Goal: Task Accomplishment & Management: Manage account settings

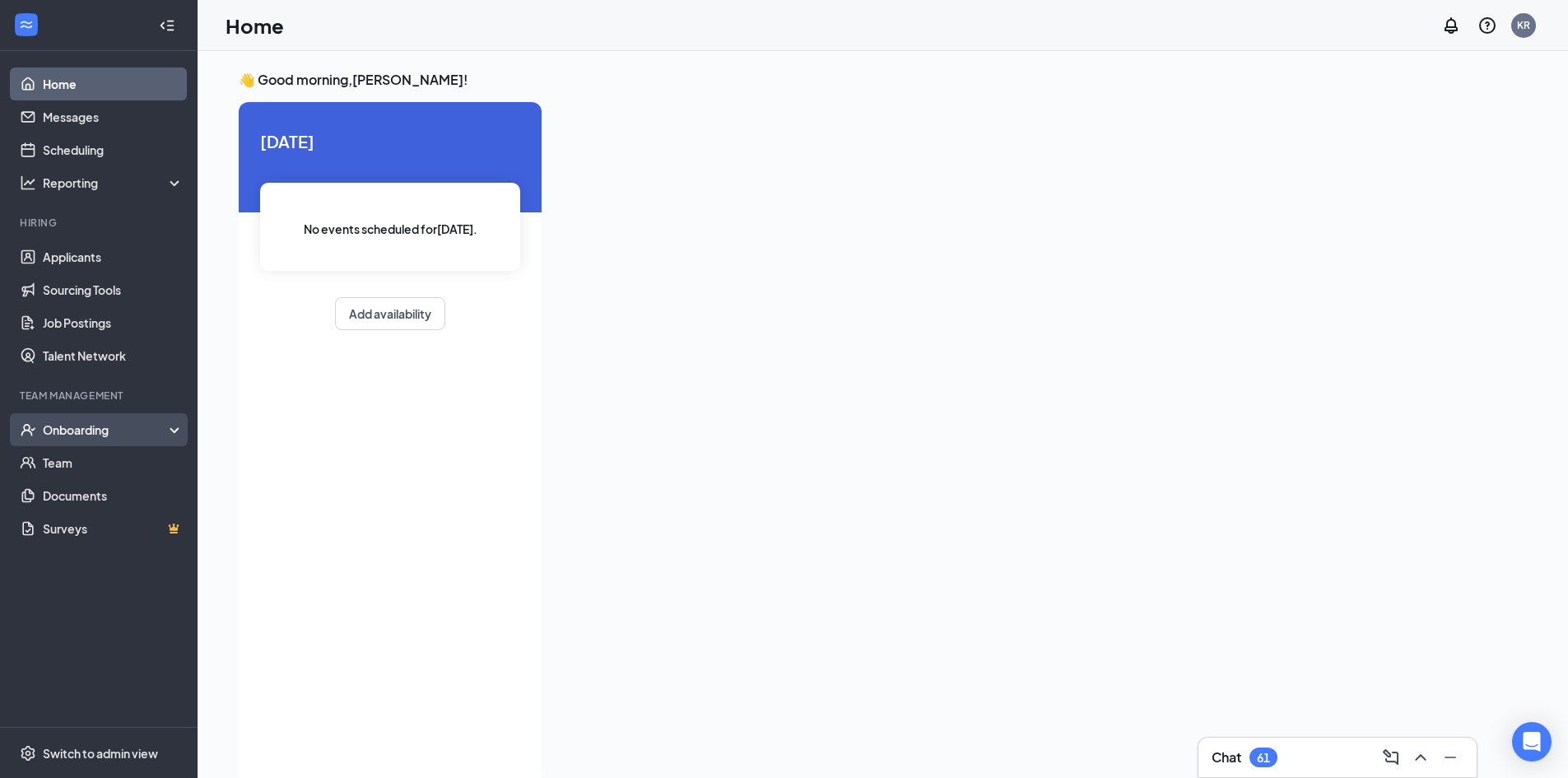
click at [117, 425] on div "Onboarding" at bounding box center [106, 430] width 127 height 17
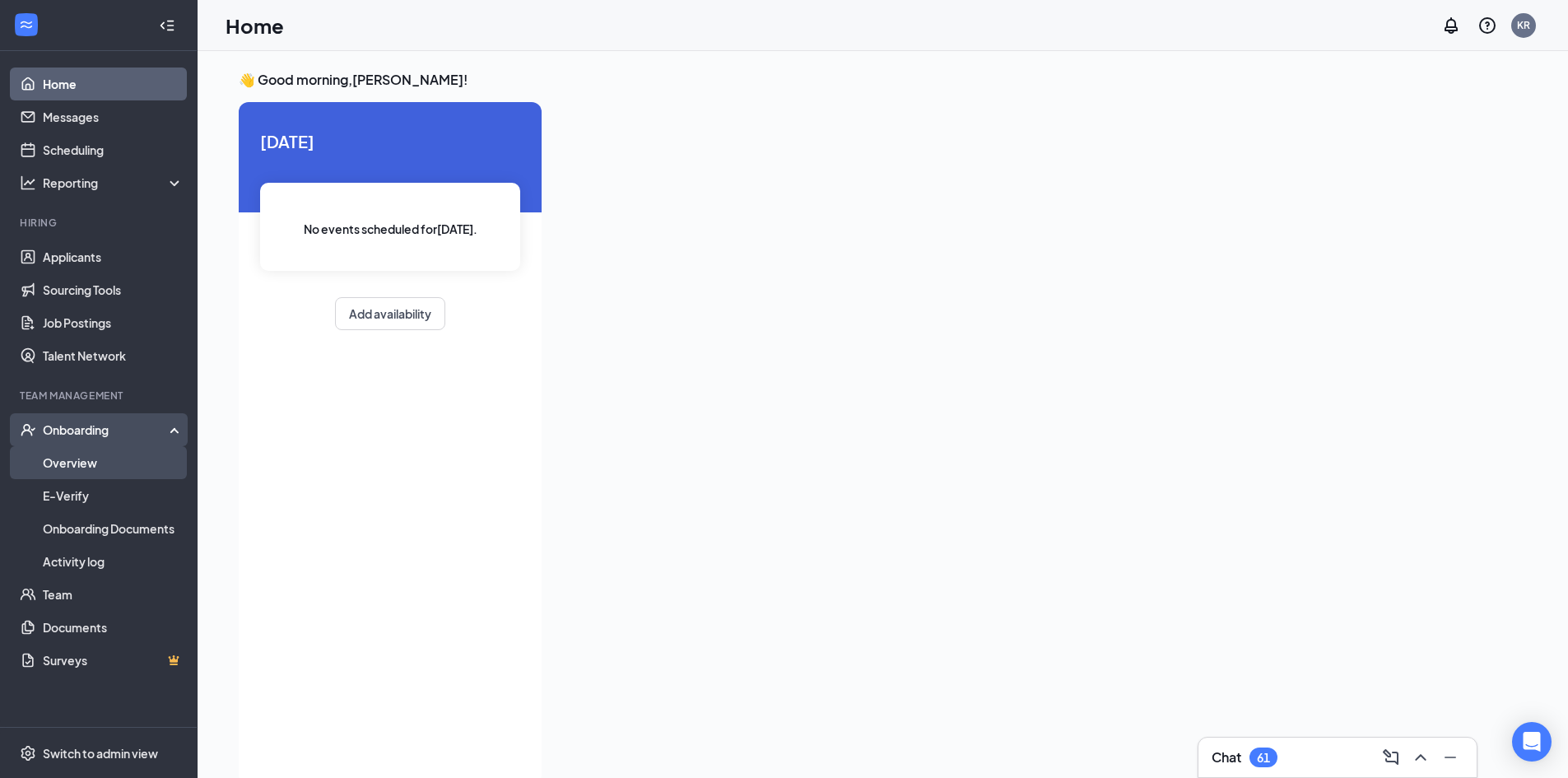
click at [116, 467] on link "Overview" at bounding box center [113, 462] width 141 height 33
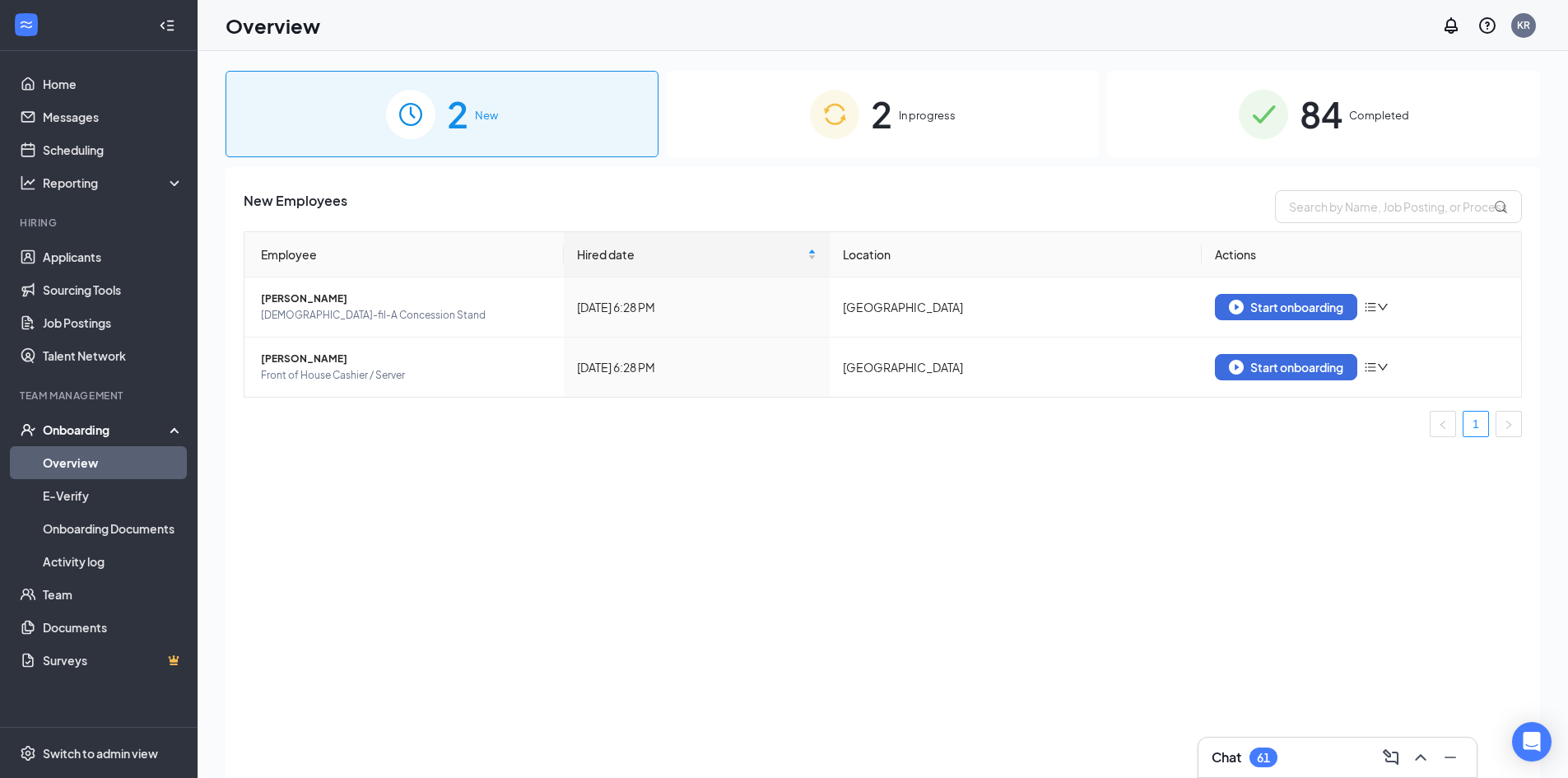
click at [940, 100] on div "2 In progress" at bounding box center [883, 114] width 433 height 86
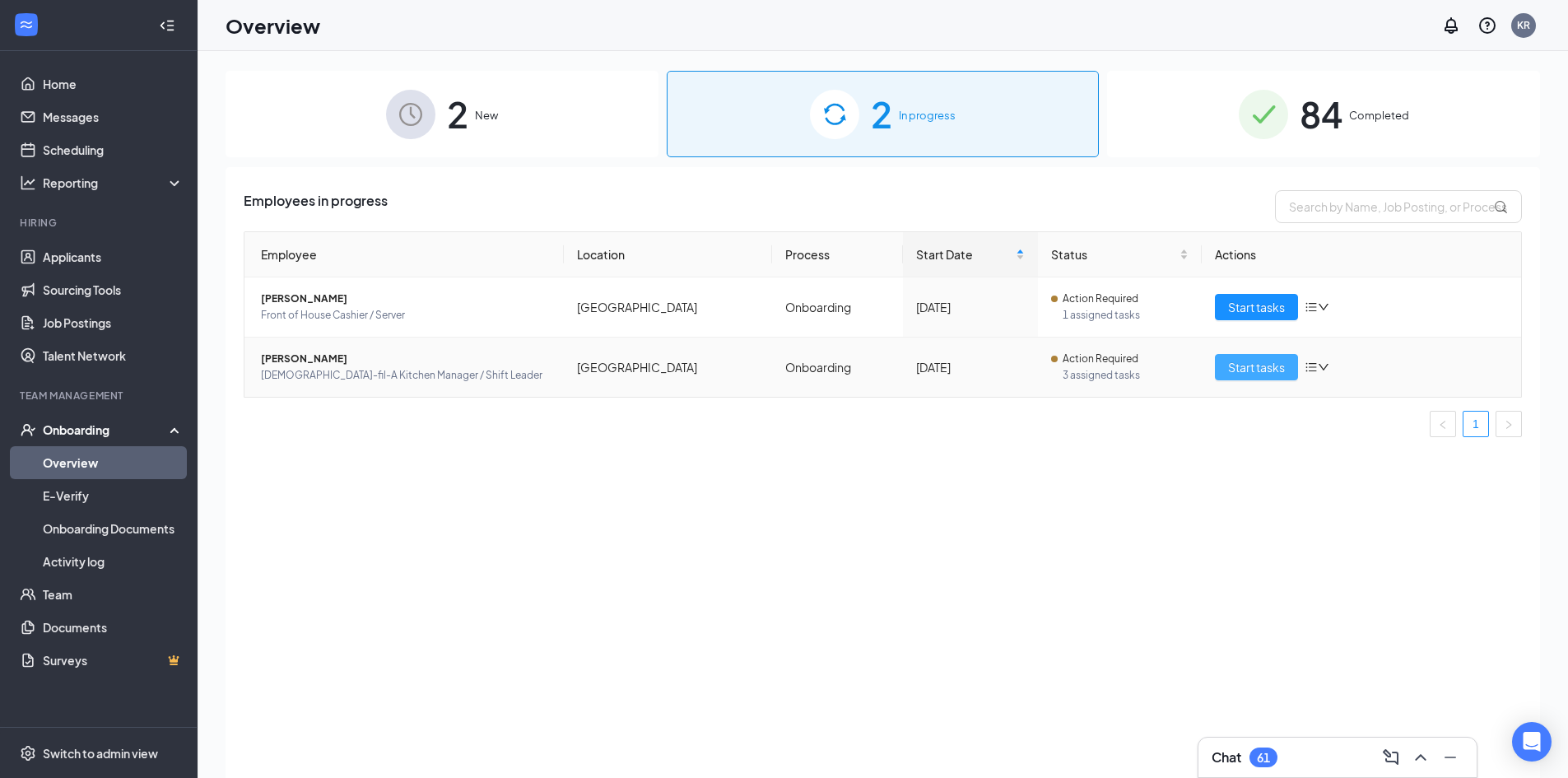
click at [1271, 363] on span "Start tasks" at bounding box center [1256, 366] width 57 height 18
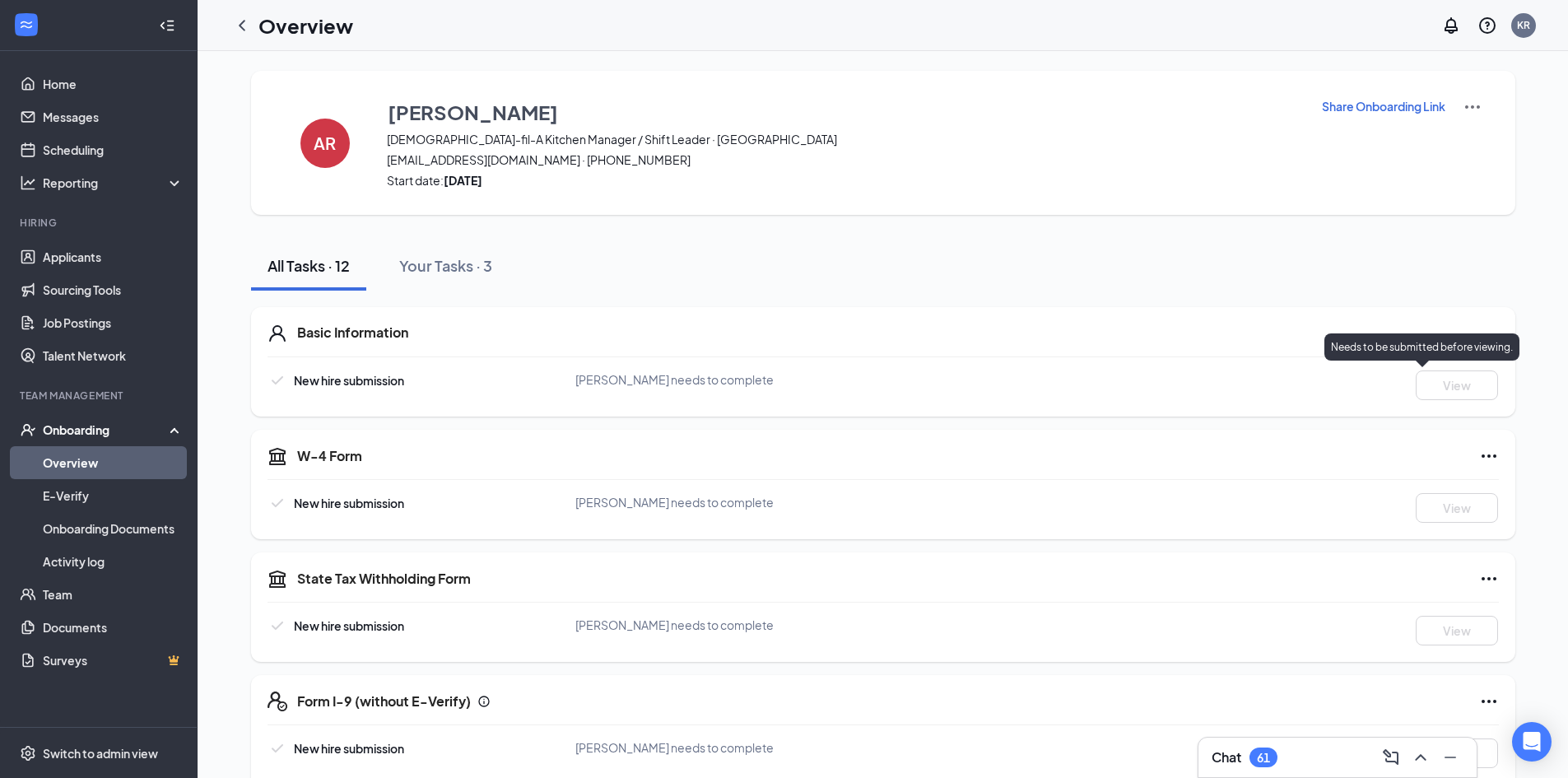
click at [1477, 354] on div "Needs to be submitted before viewing." at bounding box center [1422, 347] width 195 height 27
click at [1489, 451] on icon "Ellipses" at bounding box center [1489, 456] width 19 height 19
click at [1316, 451] on div "W-4 Form" at bounding box center [898, 456] width 1202 height 19
click at [1472, 100] on img at bounding box center [1472, 106] width 19 height 19
click at [1377, 196] on div "AR [PERSON_NAME] [DEMOGRAPHIC_DATA]-fil-A Kitchen Manager / Shift Leader · [GEO…" at bounding box center [884, 143] width 1264 height 144
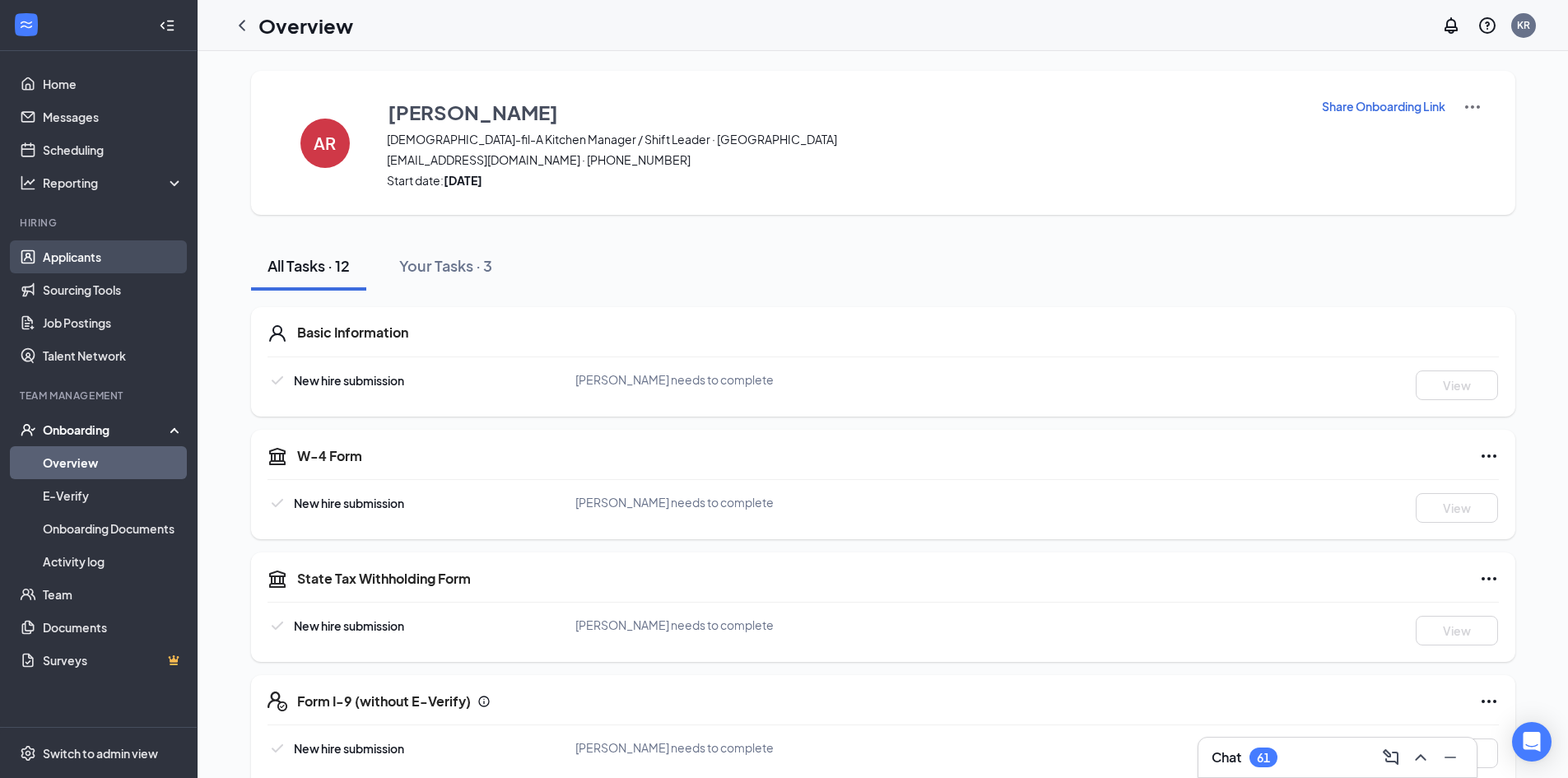
click at [107, 257] on link "Applicants" at bounding box center [113, 257] width 141 height 33
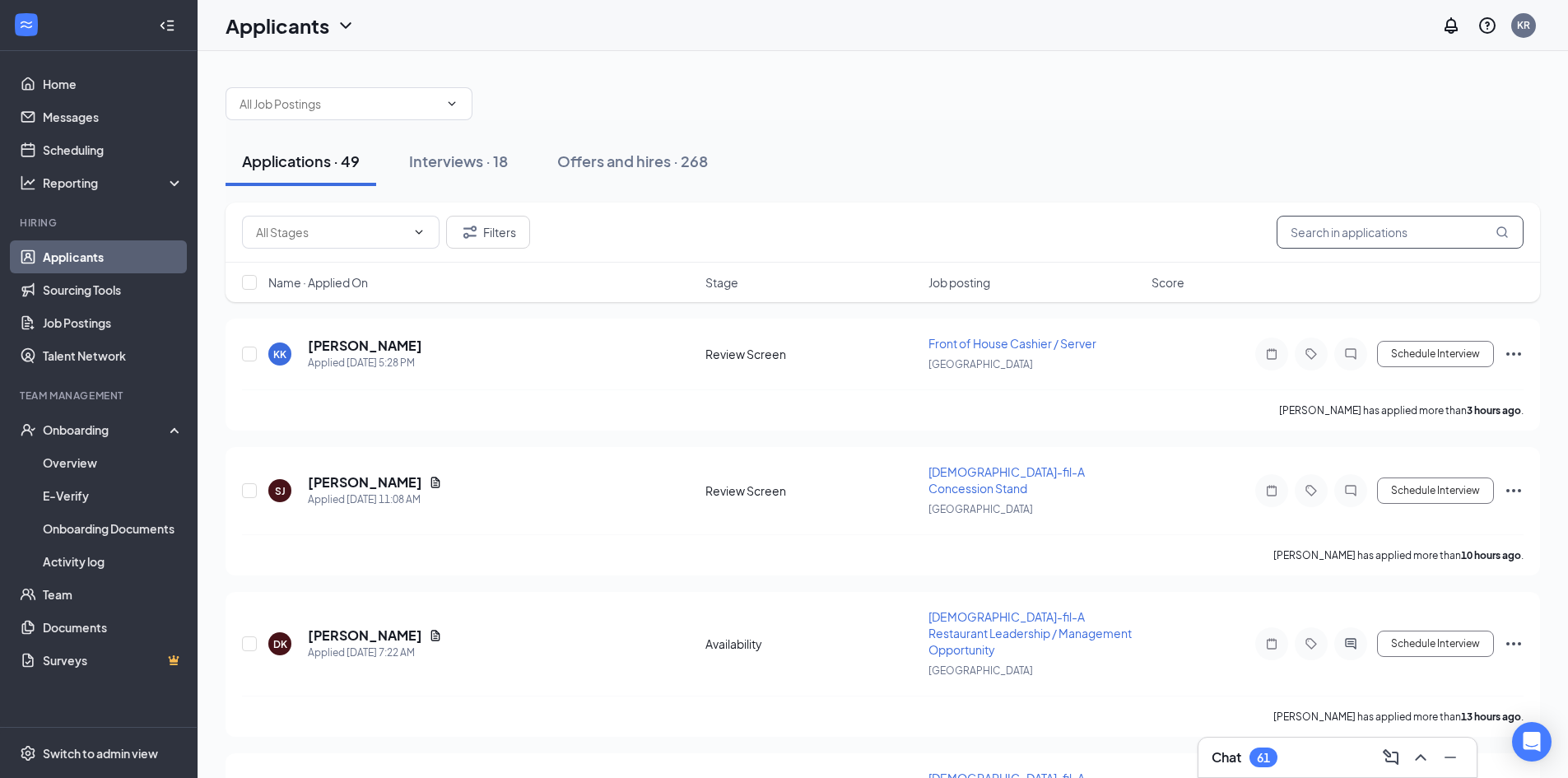
click at [1358, 233] on input "text" at bounding box center [1400, 232] width 247 height 33
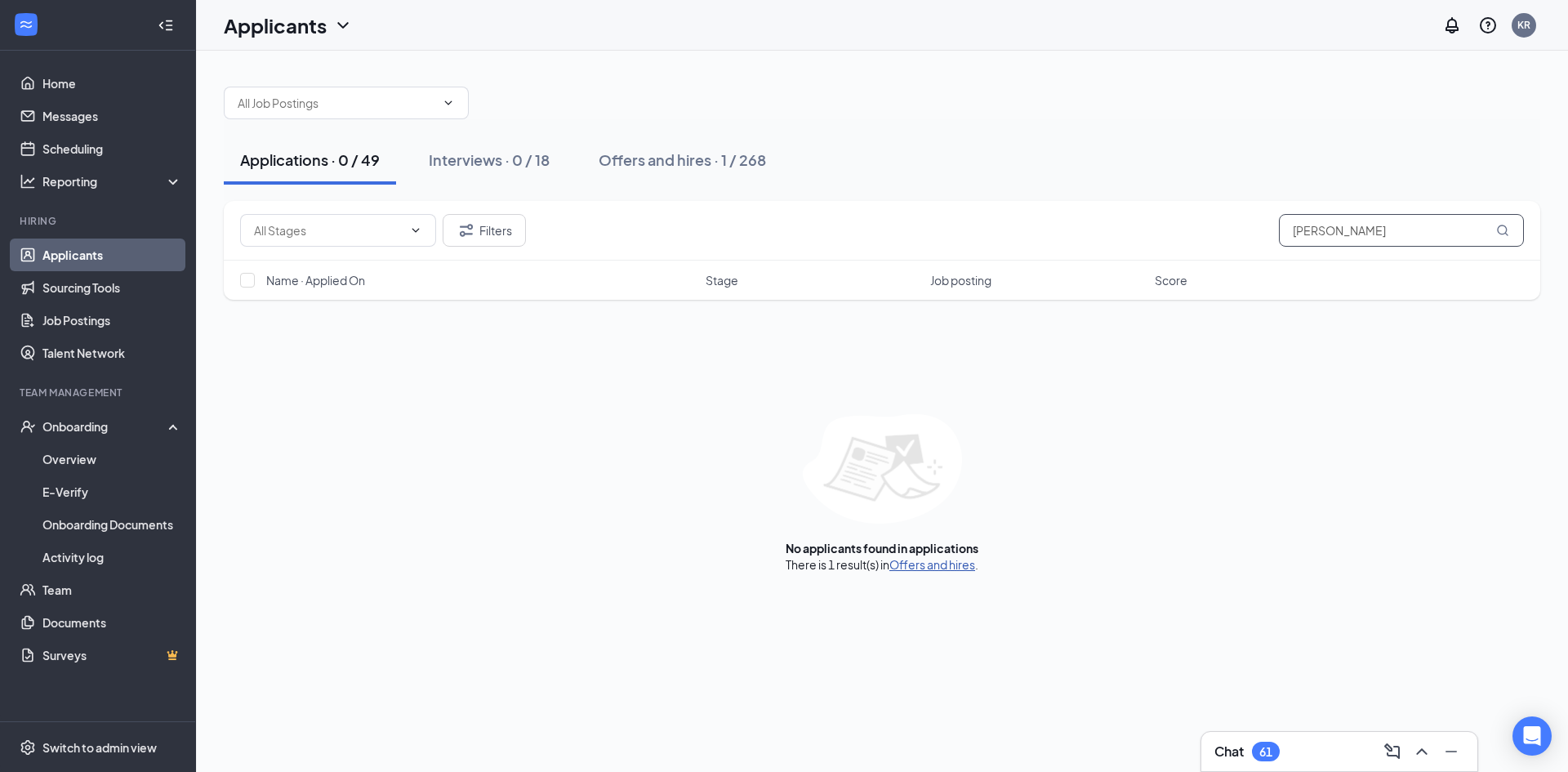
type input "[PERSON_NAME]"
click at [941, 563] on link "Offers and hires" at bounding box center [932, 564] width 85 height 15
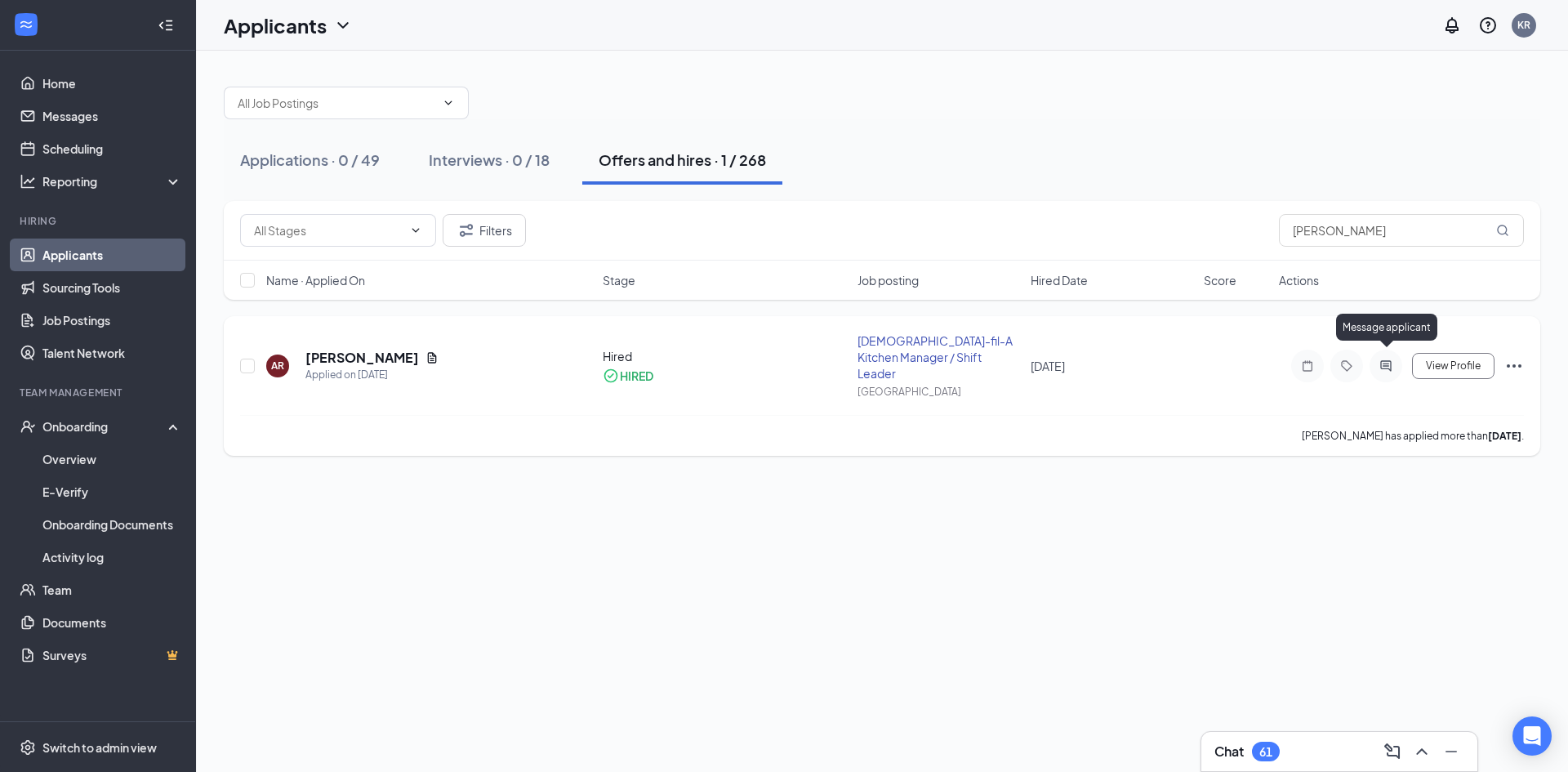
click at [1382, 360] on icon "ActiveChat" at bounding box center [1385, 365] width 11 height 11
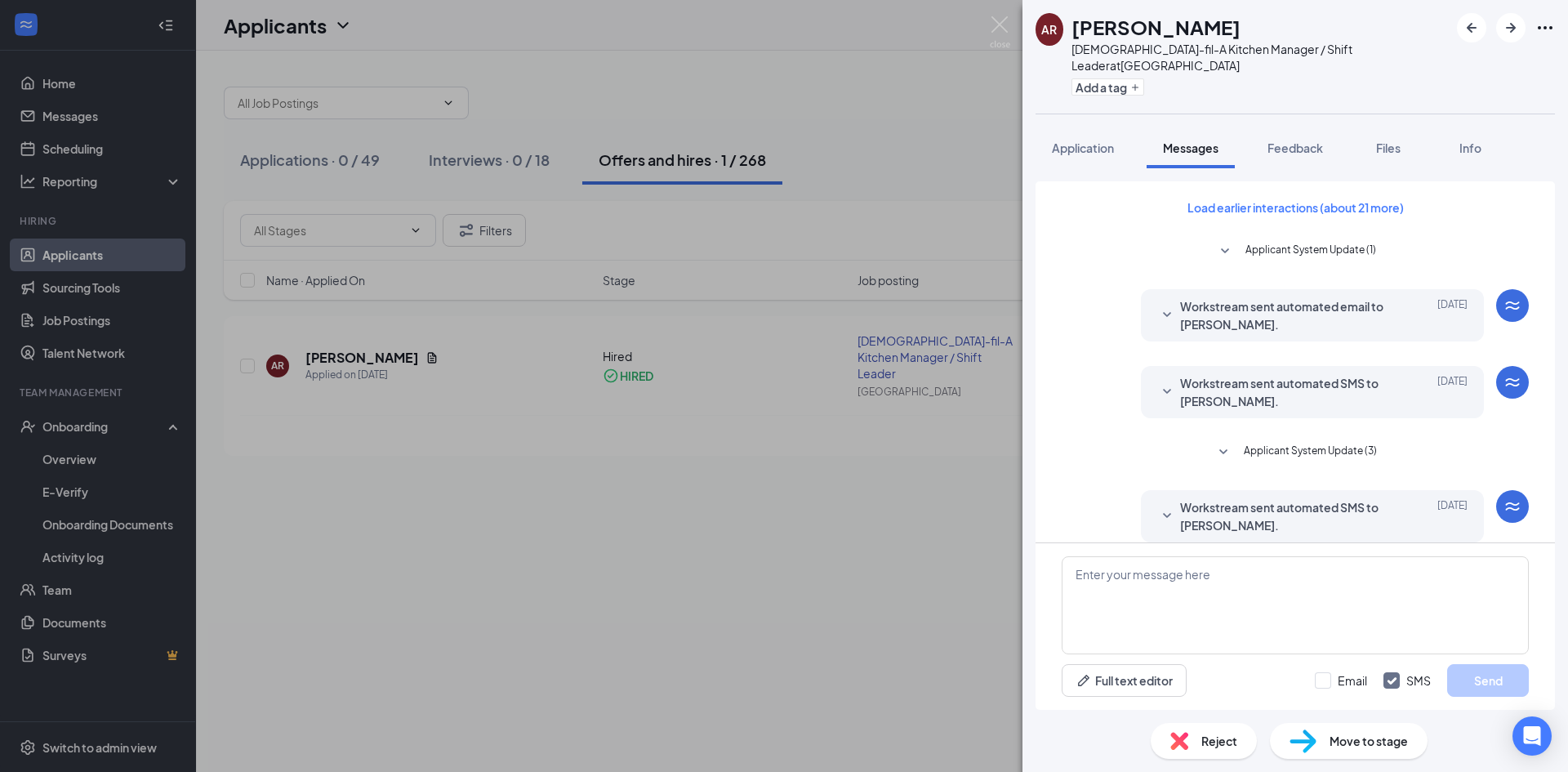
click at [1166, 498] on div "Workstream sent automated SMS to [PERSON_NAME]. [DATE]" at bounding box center [1312, 516] width 311 height 36
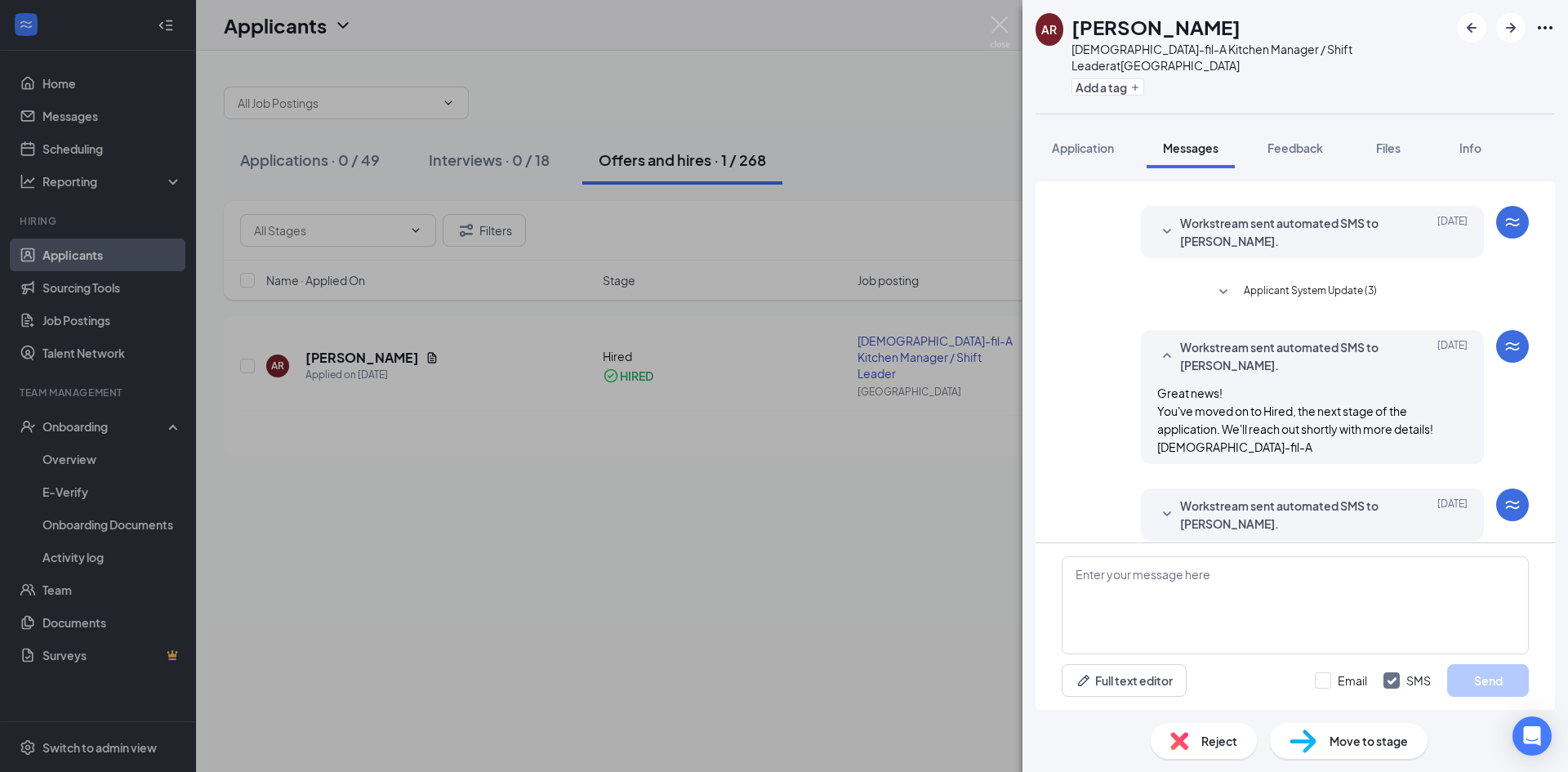
scroll to position [312, 0]
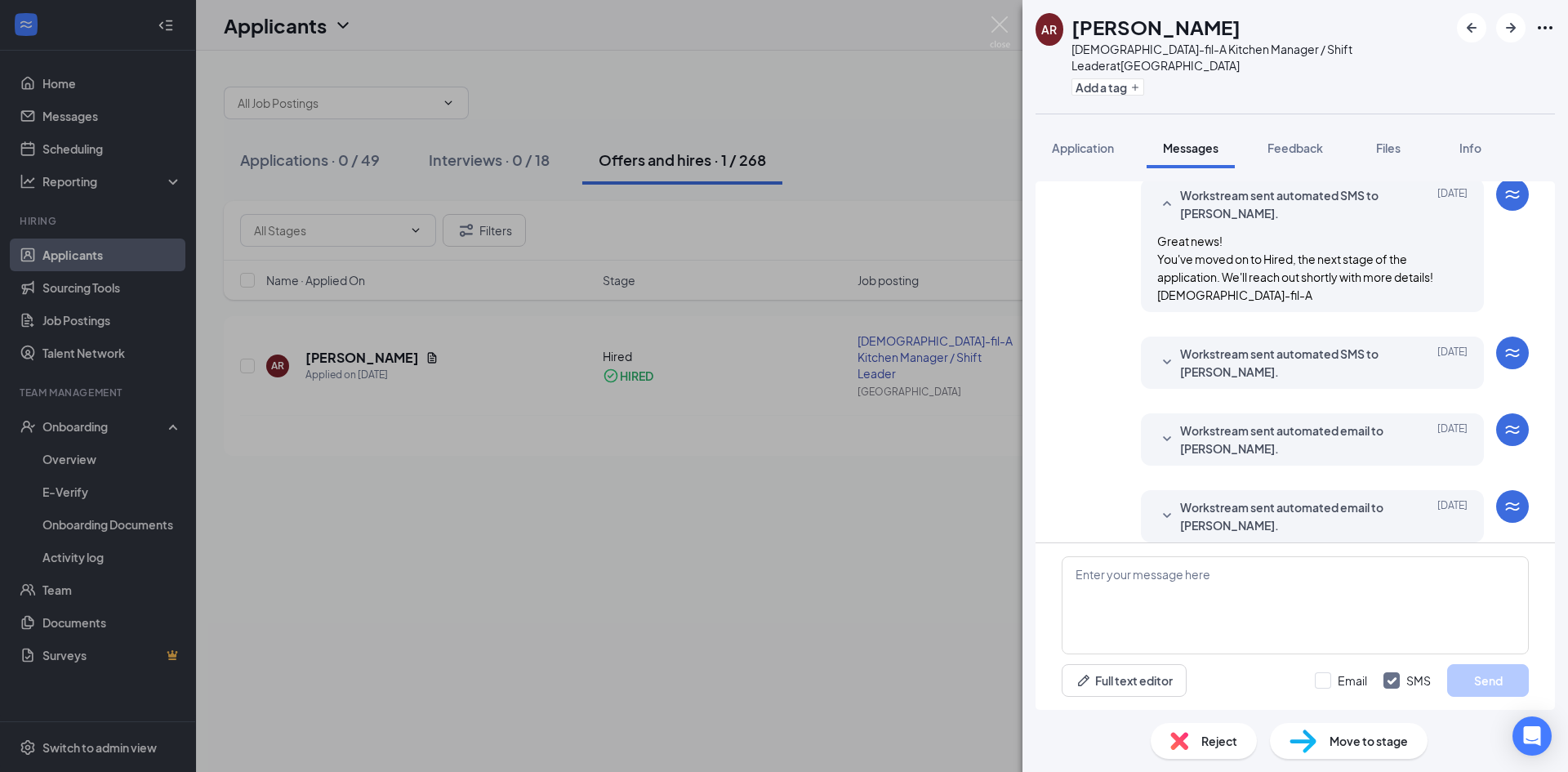
click at [1157, 507] on icon "SmallChevronDown" at bounding box center [1166, 516] width 19 height 19
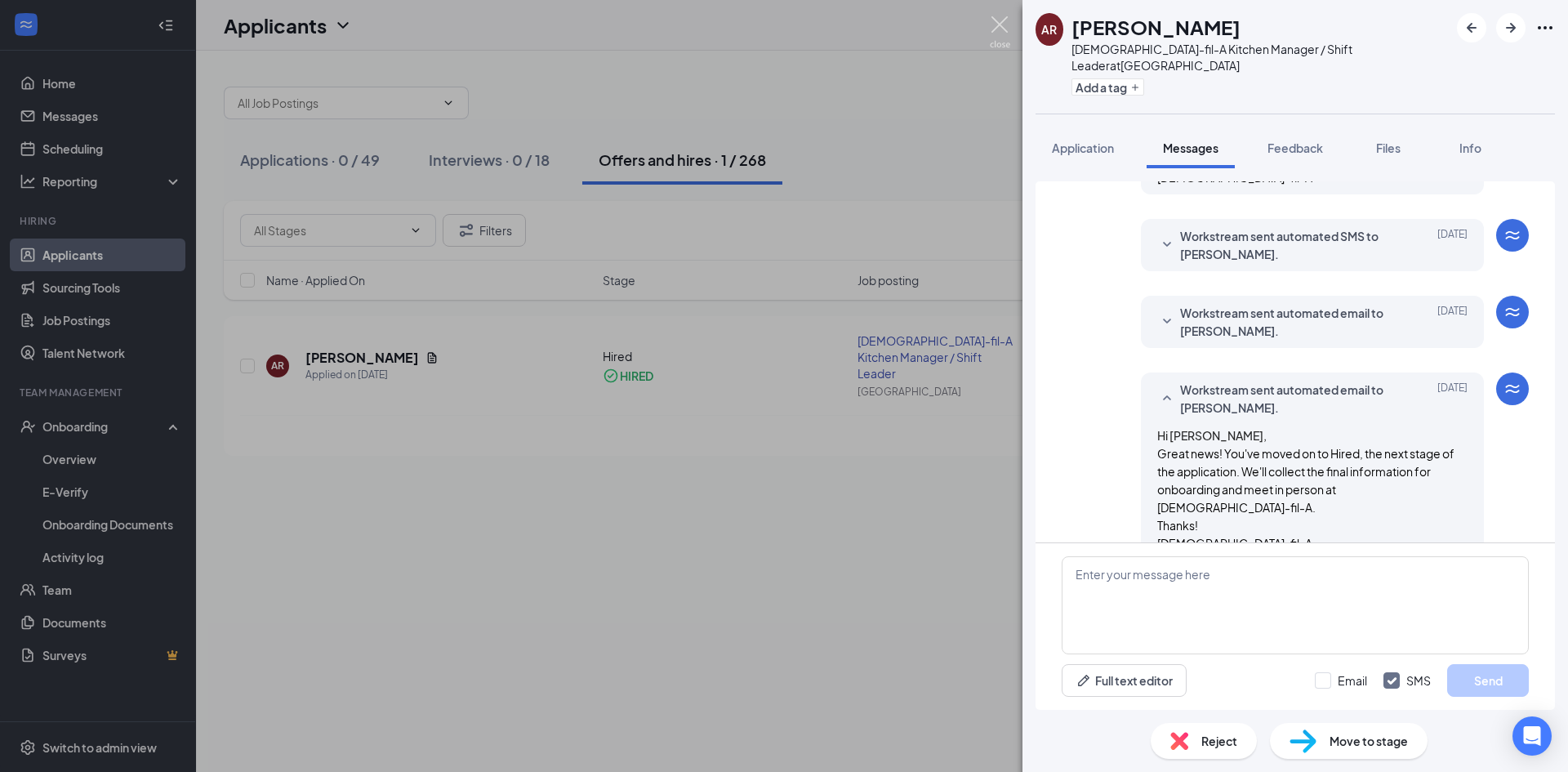
click at [1000, 18] on img at bounding box center [1000, 33] width 20 height 32
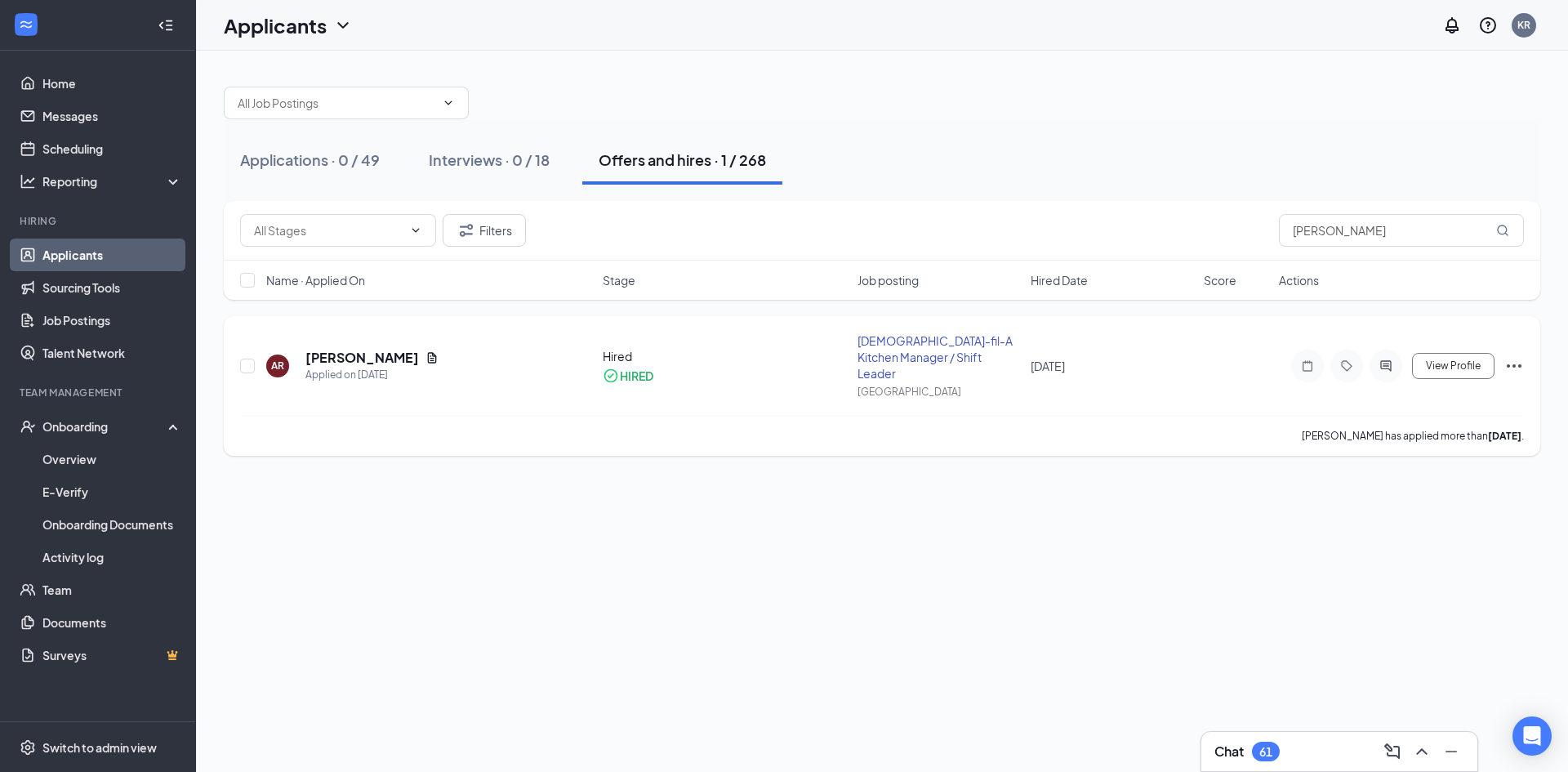
click at [622, 368] on div "HIRED" at bounding box center [636, 376] width 33 height 17
click at [647, 368] on div "HIRED" at bounding box center [636, 376] width 33 height 17
click at [1511, 358] on icon "Ellipses" at bounding box center [1514, 365] width 19 height 19
click at [1435, 522] on p "Move to stage" at bounding box center [1441, 530] width 141 height 17
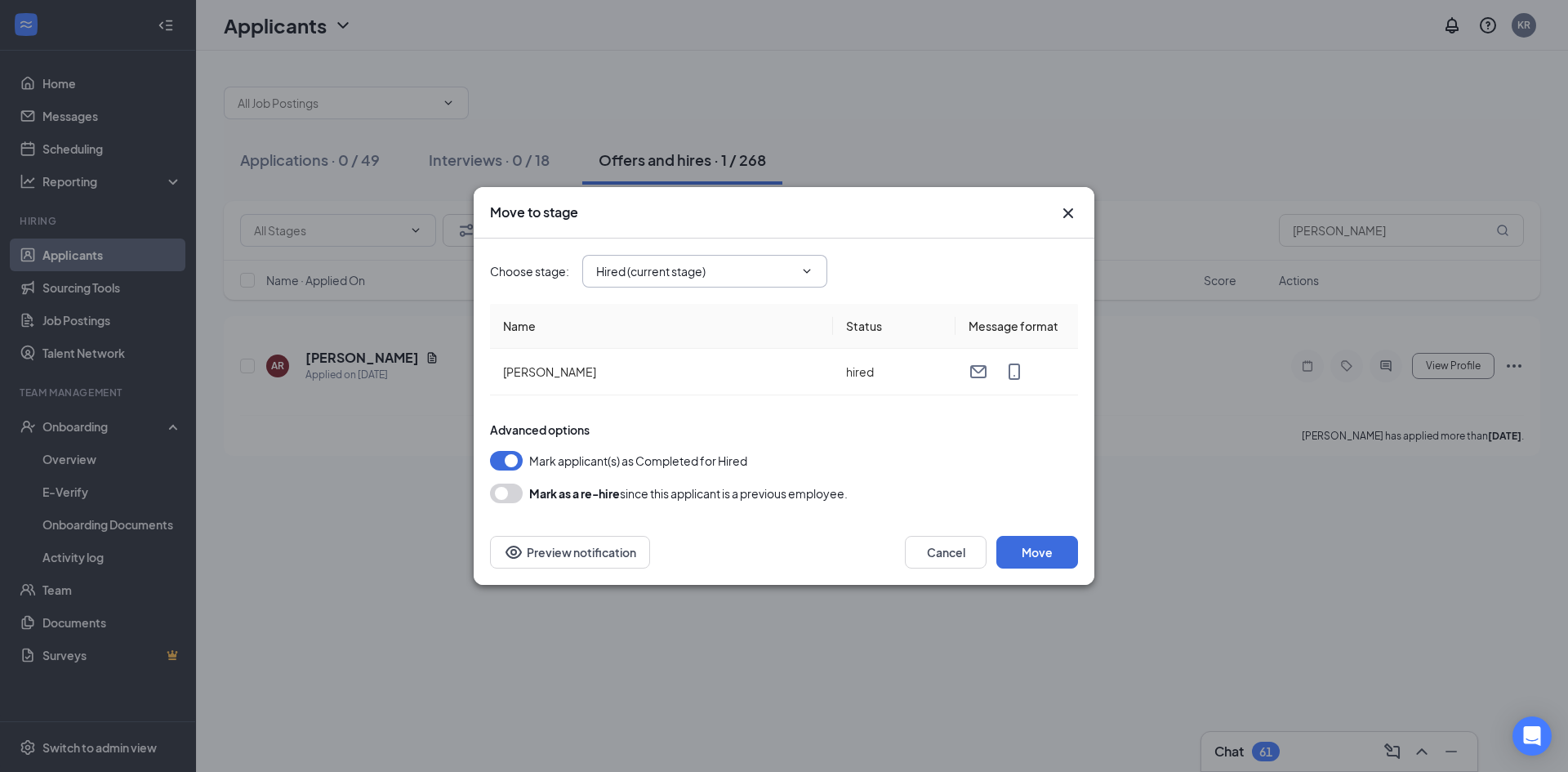
click at [820, 261] on span "Hired (current stage)" at bounding box center [705, 270] width 245 height 33
click at [811, 274] on icon "ChevronDown" at bounding box center [807, 271] width 13 height 13
click at [783, 268] on input "Hired (current stage)" at bounding box center [695, 270] width 198 height 18
click at [1480, 168] on div "Move to stage Choose stage : Hired (current stage) Application Availability Rev…" at bounding box center [784, 386] width 1568 height 772
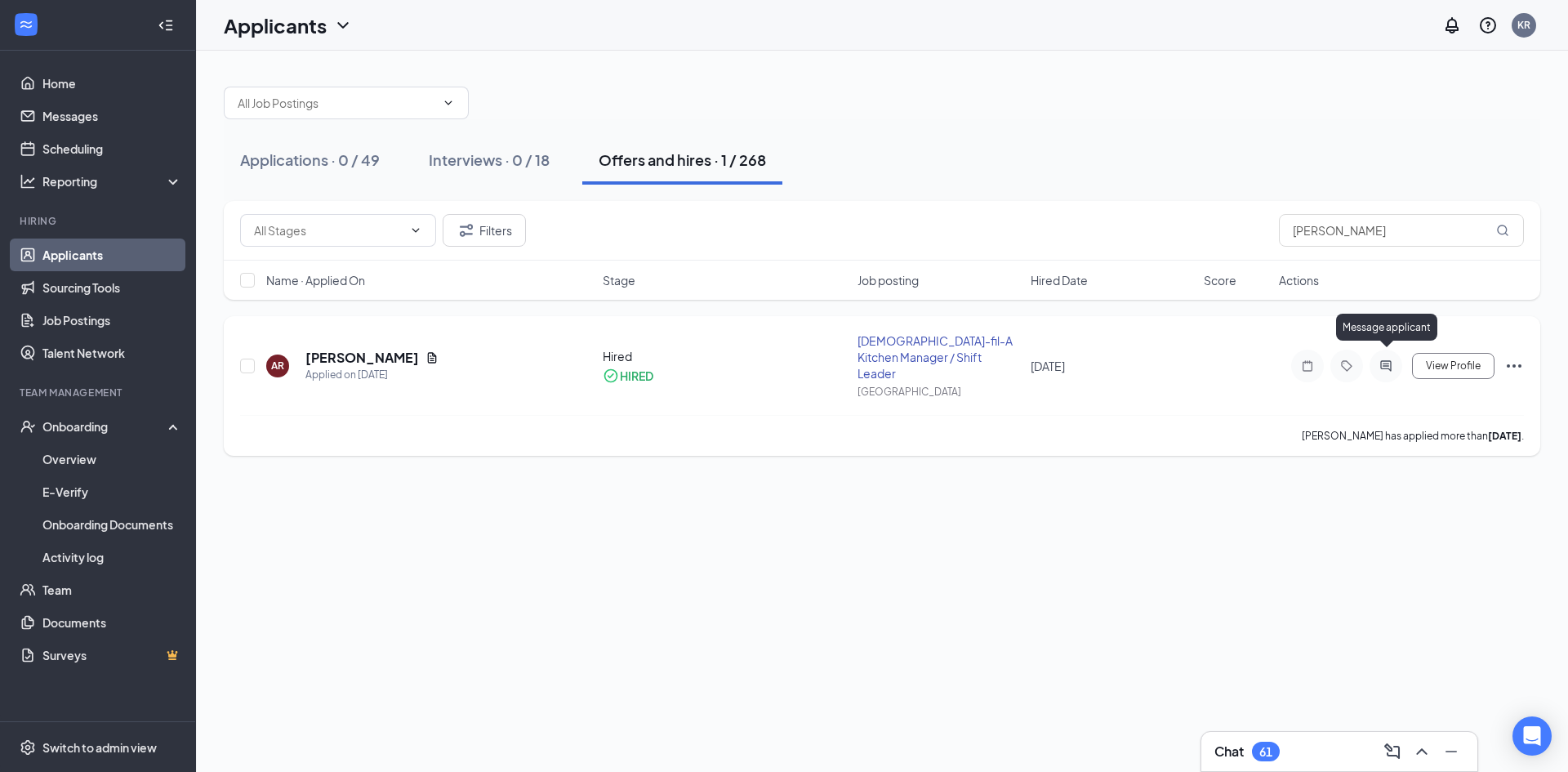
click at [1386, 360] on icon "ActiveChat" at bounding box center [1385, 365] width 11 height 11
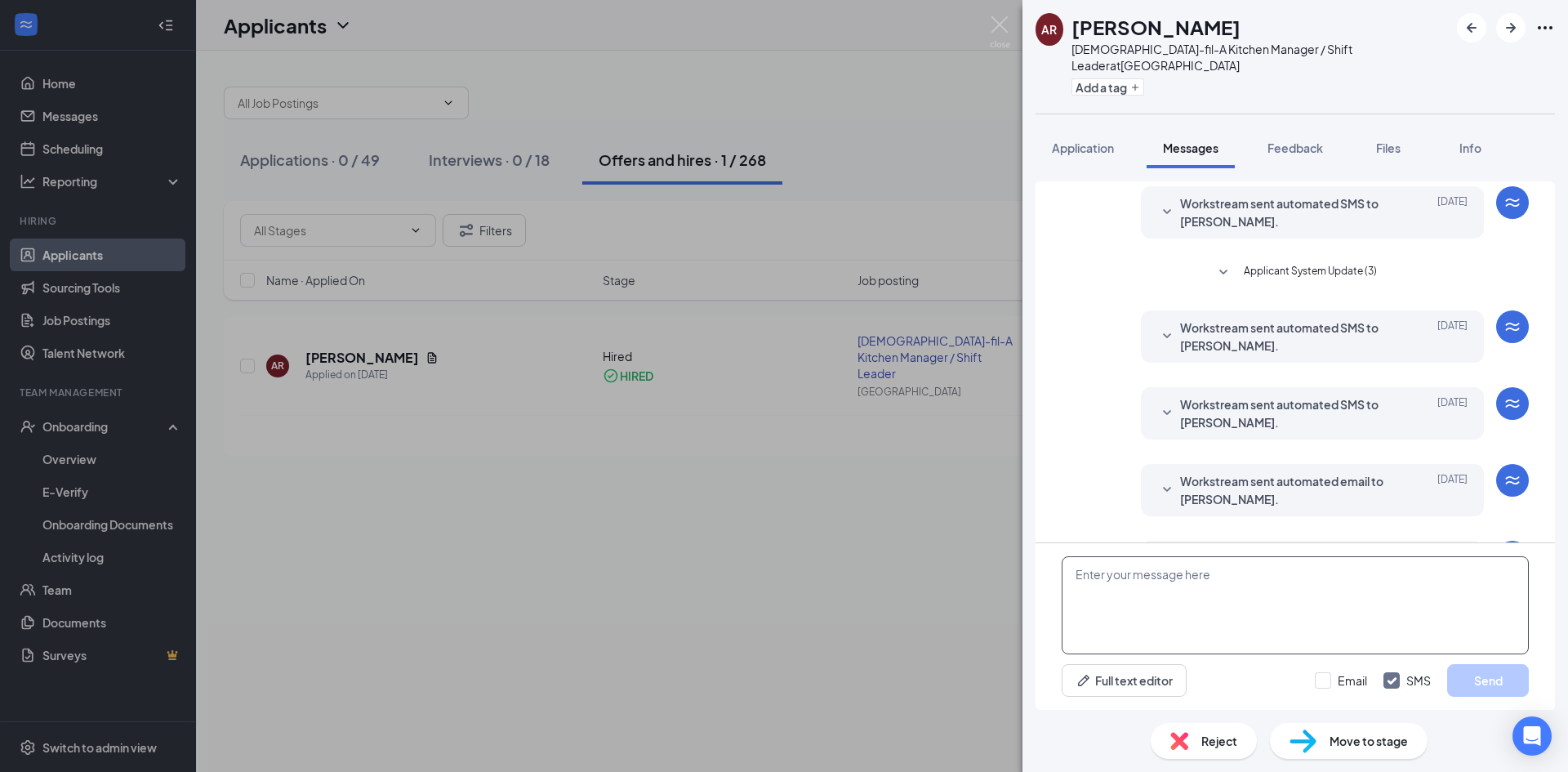
scroll to position [230, 0]
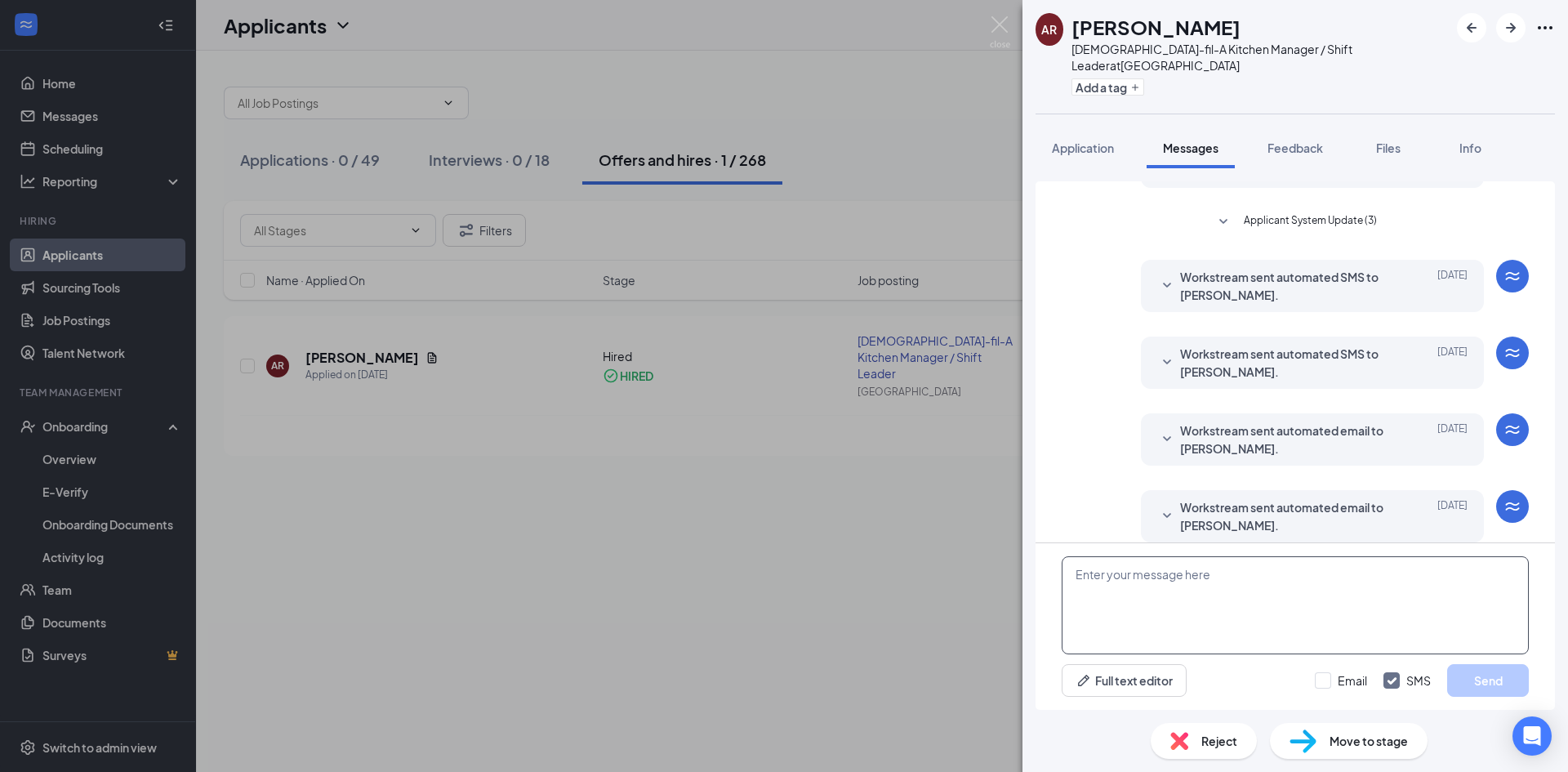
click at [1215, 618] on textarea at bounding box center [1295, 605] width 467 height 98
paste textarea "¡Hola [PERSON_NAME]! Te enviamos la documentación para que la completes. Si pue…"
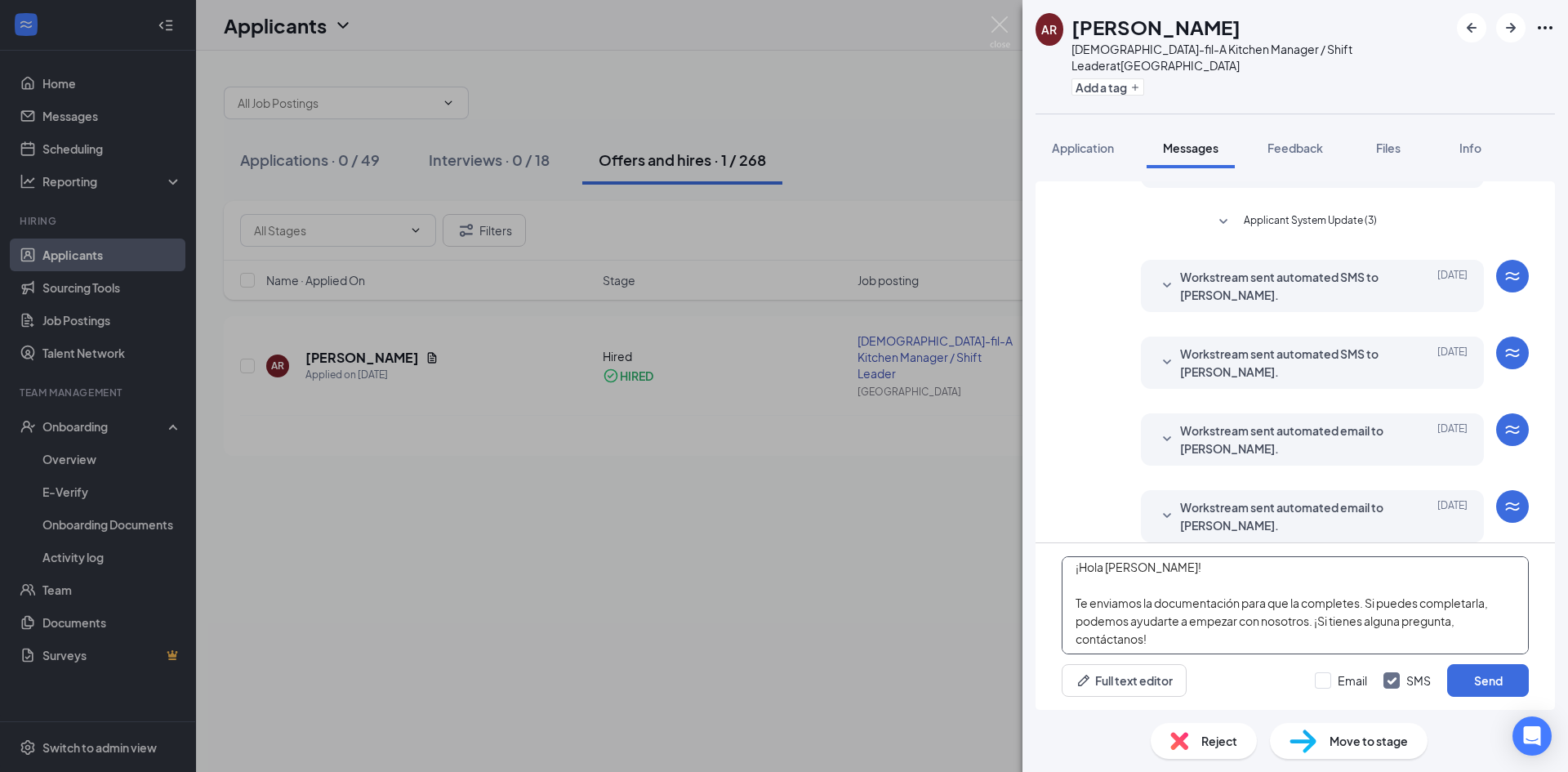
scroll to position [10, 0]
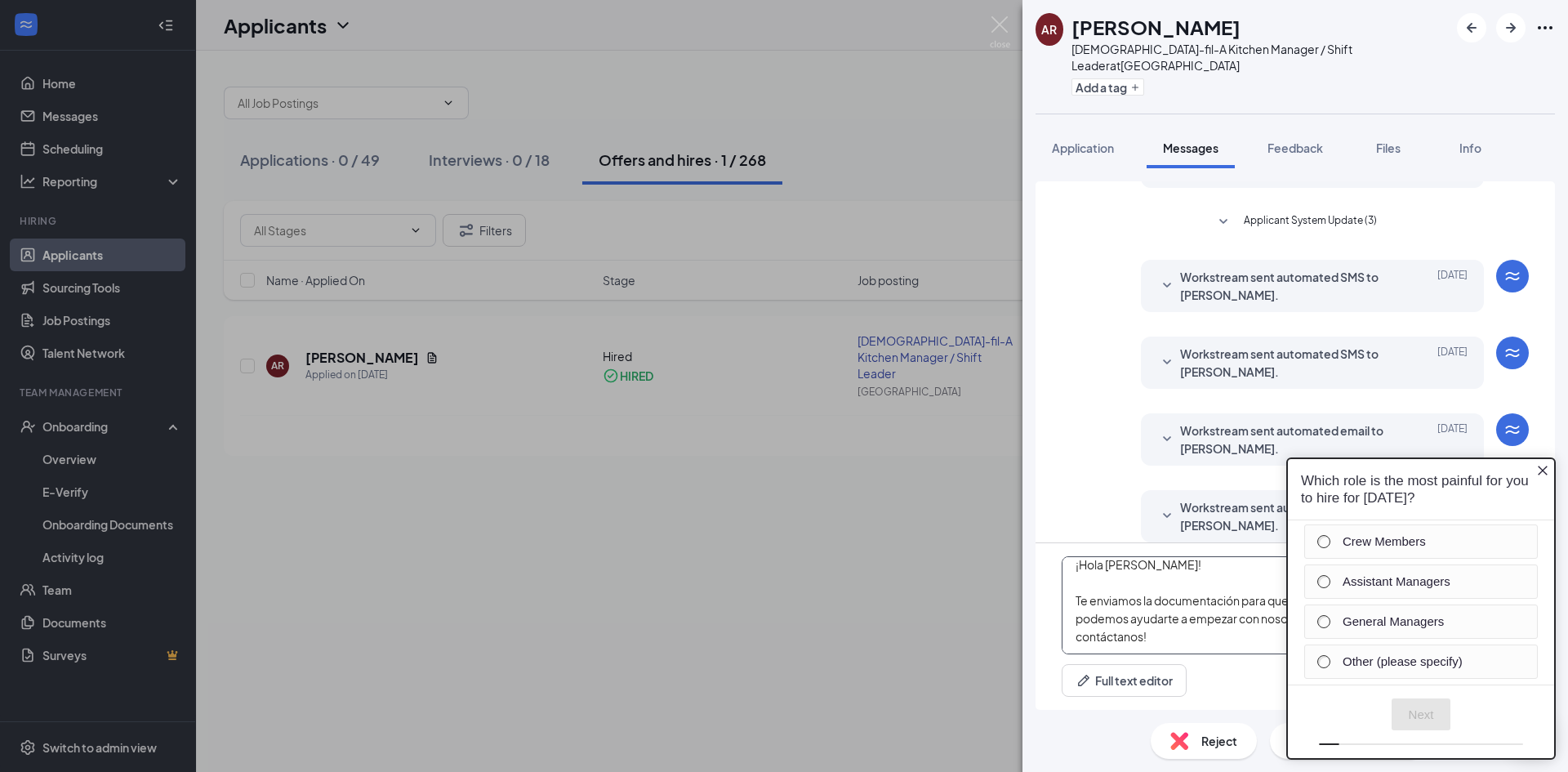
click at [1077, 568] on textarea "¡Hola [PERSON_NAME]! Te enviamos la documentación para que la completes. Si pue…" at bounding box center [1295, 605] width 467 height 98
click at [1233, 646] on textarea "Hola [PERSON_NAME]! Te enviamos la documentación para que la completes. Si pued…" at bounding box center [1295, 605] width 467 height 98
click at [1538, 470] on icon "Close button" at bounding box center [1543, 472] width 13 height 13
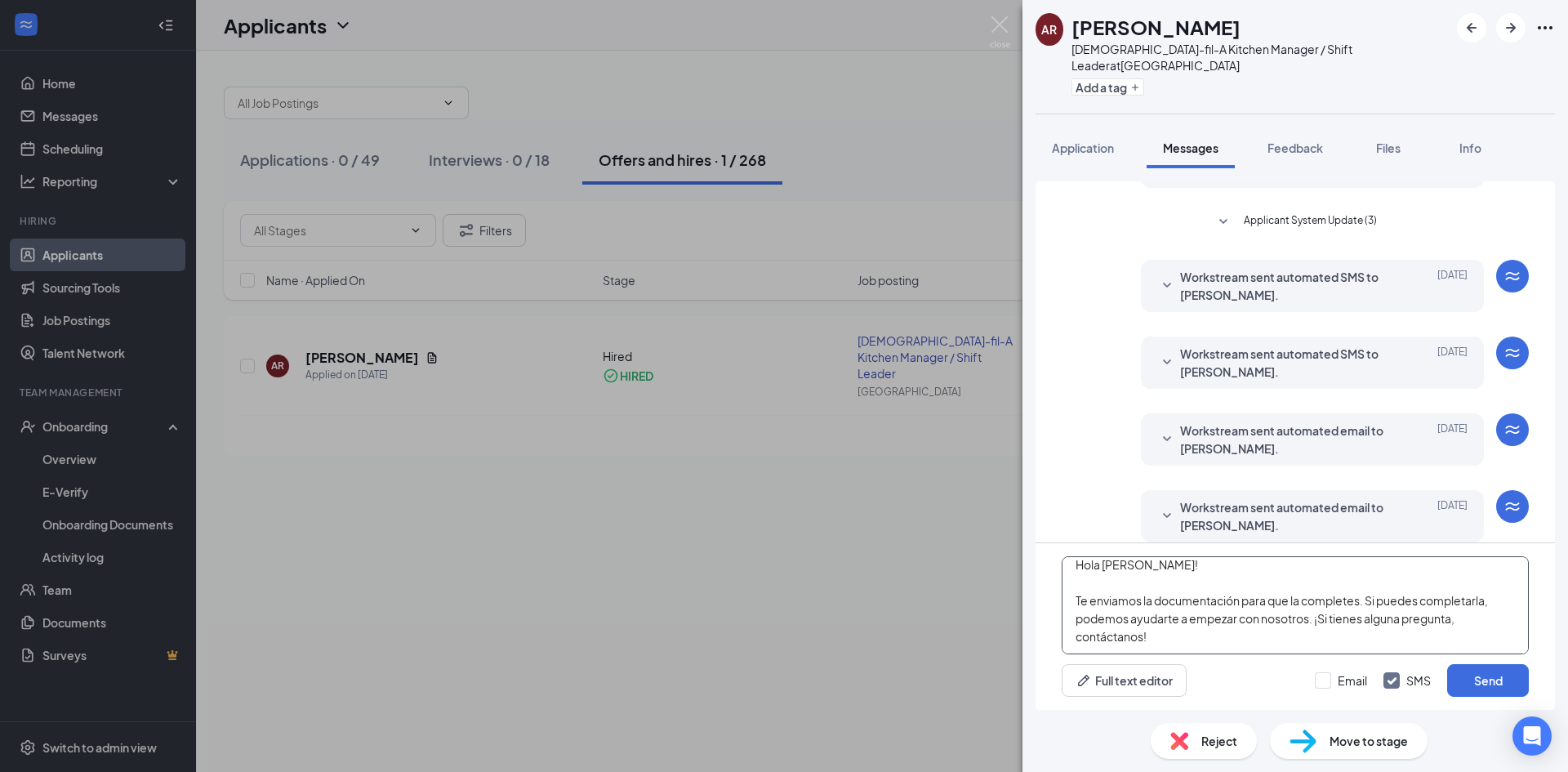
click at [1224, 641] on textarea "Hola [PERSON_NAME]! Te enviamos la documentación para que la completes. Si pued…" at bounding box center [1295, 605] width 467 height 98
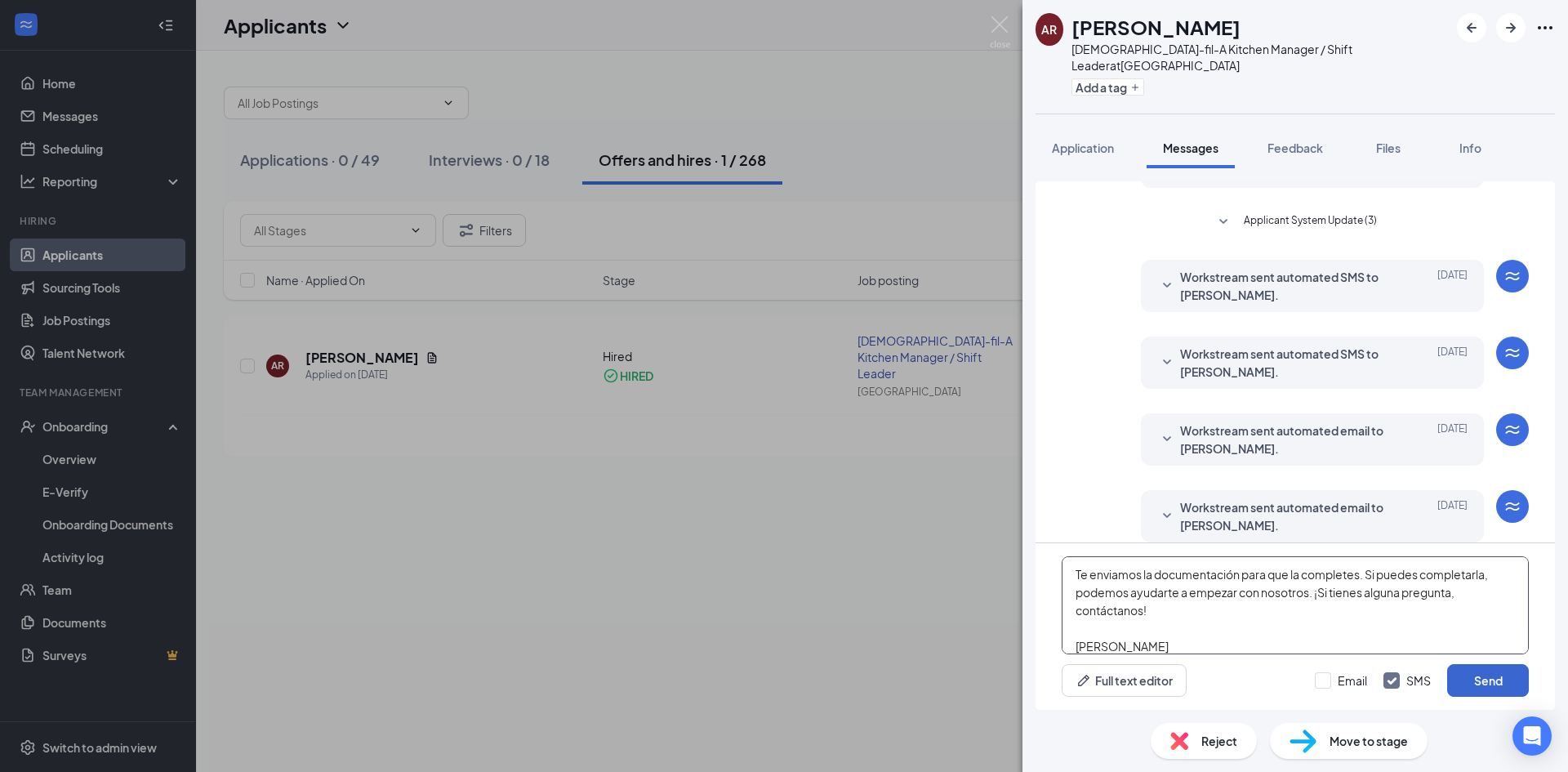
type textarea "Hola [PERSON_NAME]! Te enviamos la documentación para que la completes. Si pued…"
click at [1493, 682] on button "Send" at bounding box center [1488, 680] width 82 height 33
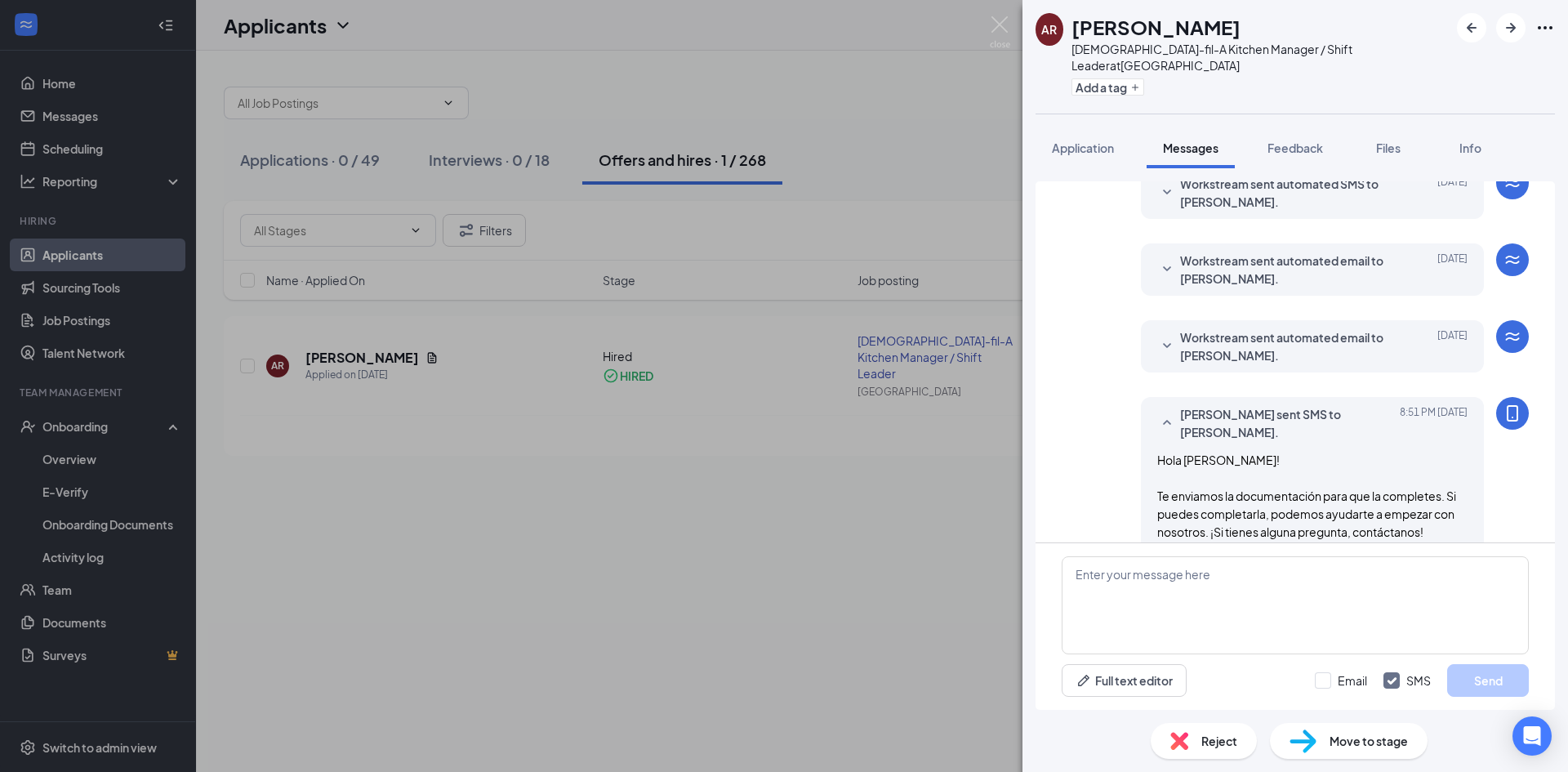
scroll to position [443, 0]
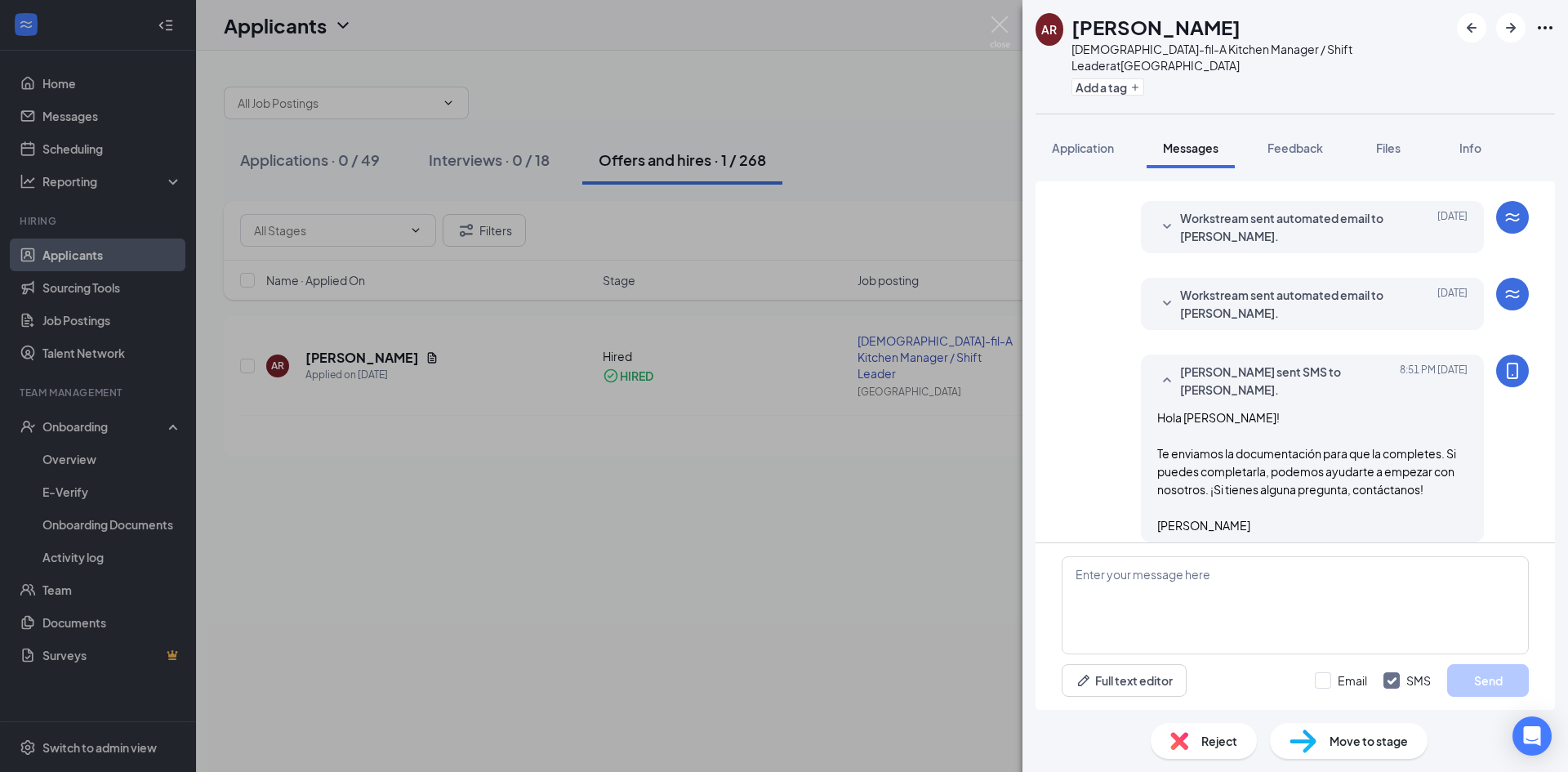
click at [734, 598] on div "AR [PERSON_NAME] [DEMOGRAPHIC_DATA]-fil-A Kitchen Manager / Shift Leader at [GE…" at bounding box center [784, 386] width 1568 height 772
